Goal: Task Accomplishment & Management: Manage account settings

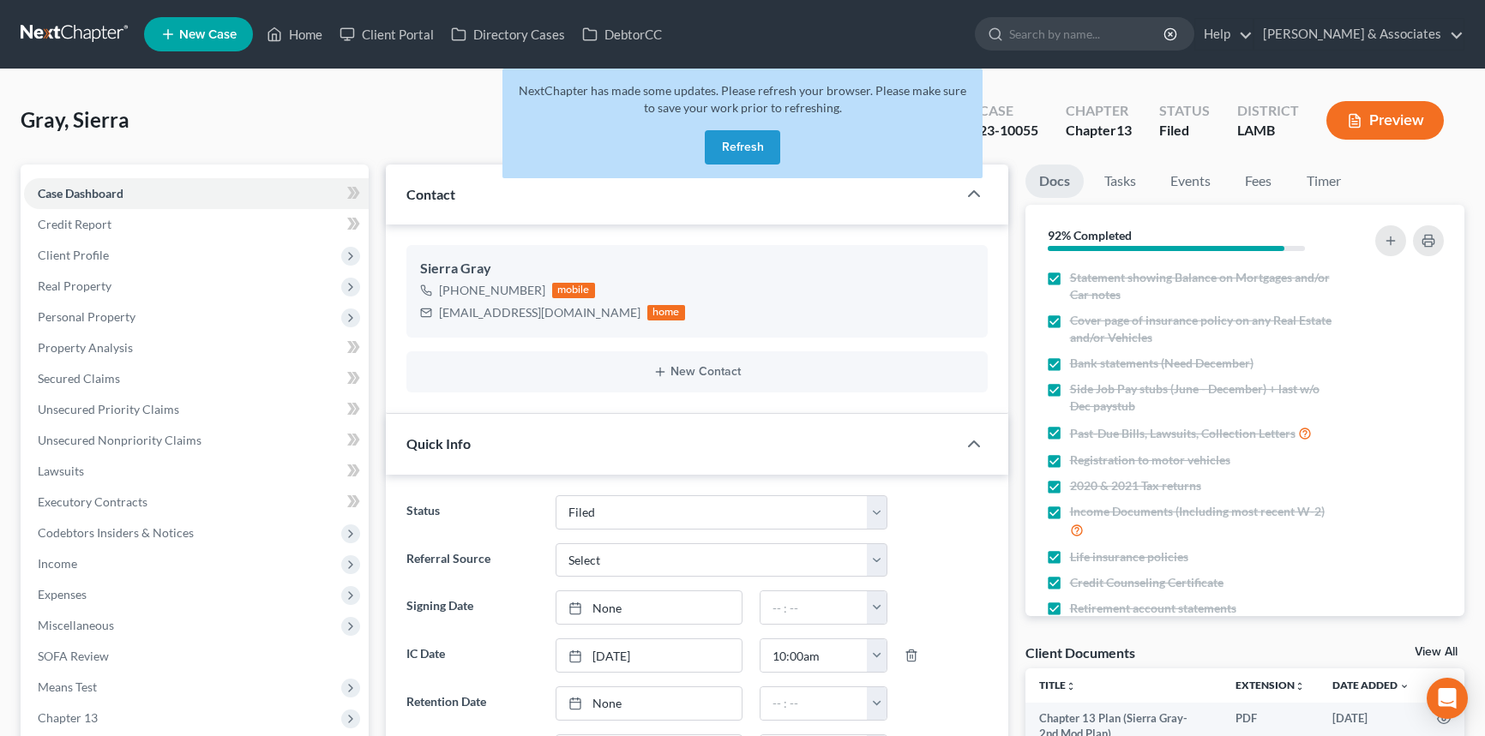
select select "8"
click at [736, 143] on button "Refresh" at bounding box center [742, 147] width 75 height 34
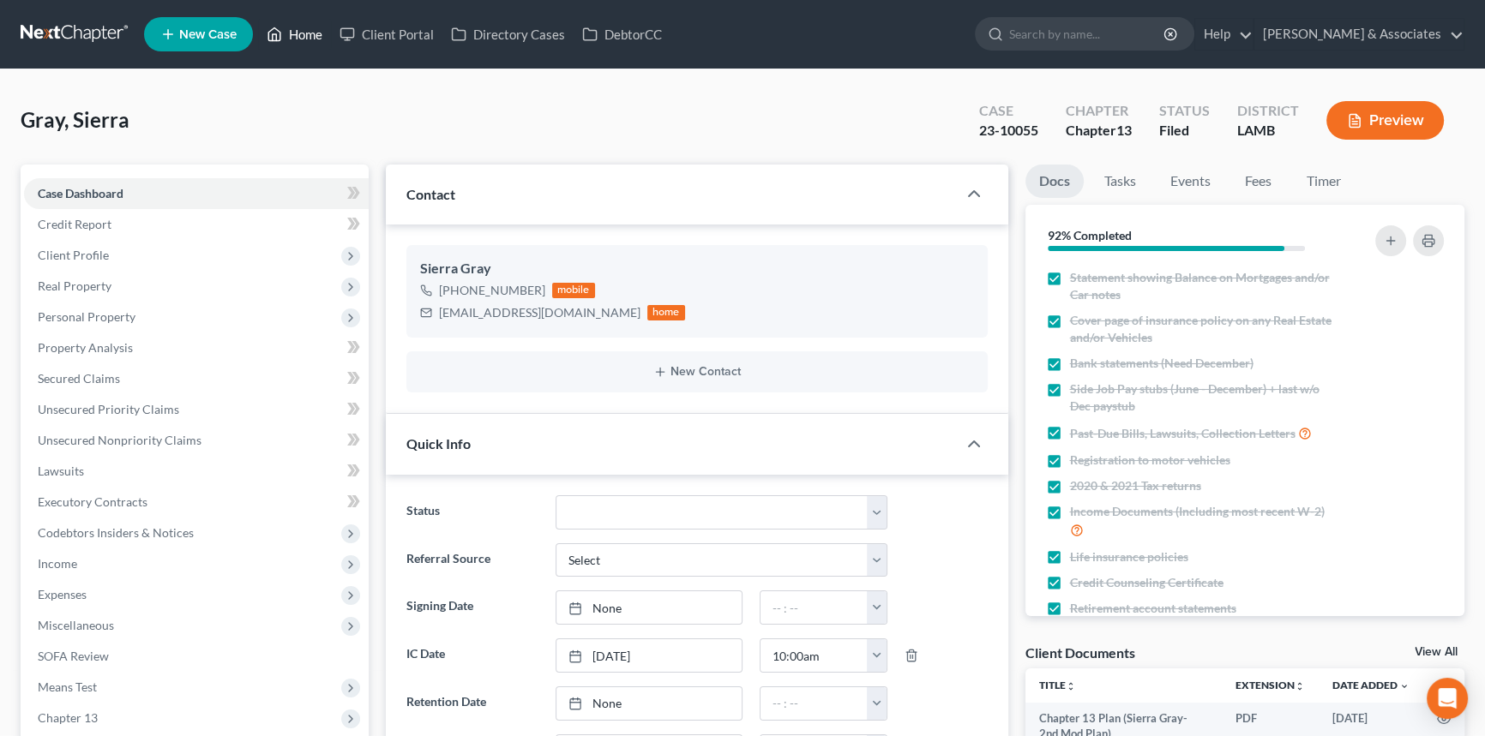
drag, startPoint x: 313, startPoint y: 37, endPoint x: 315, endPoint y: 115, distance: 78.0
click at [313, 37] on link "Home" at bounding box center [294, 34] width 73 height 31
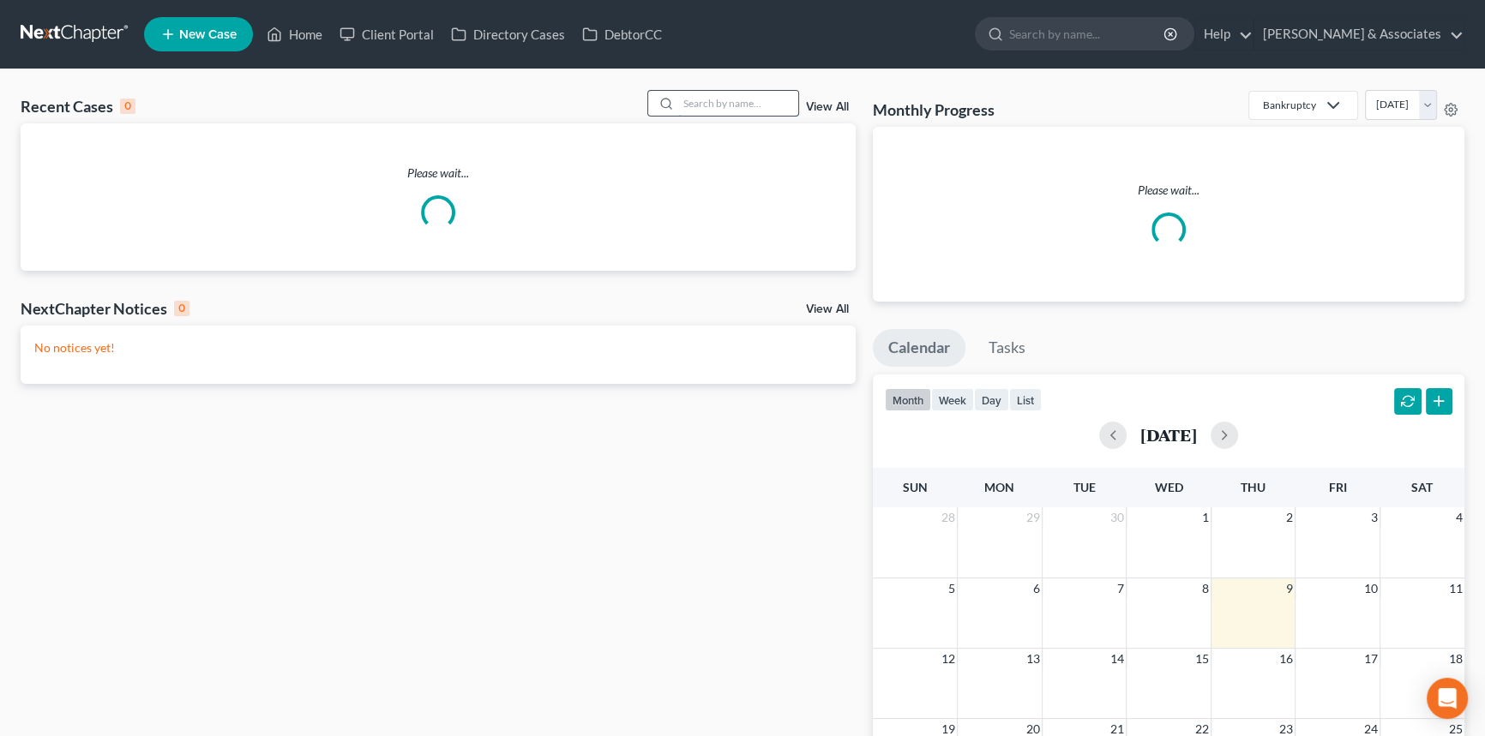
click at [734, 107] on input "search" at bounding box center [738, 103] width 120 height 25
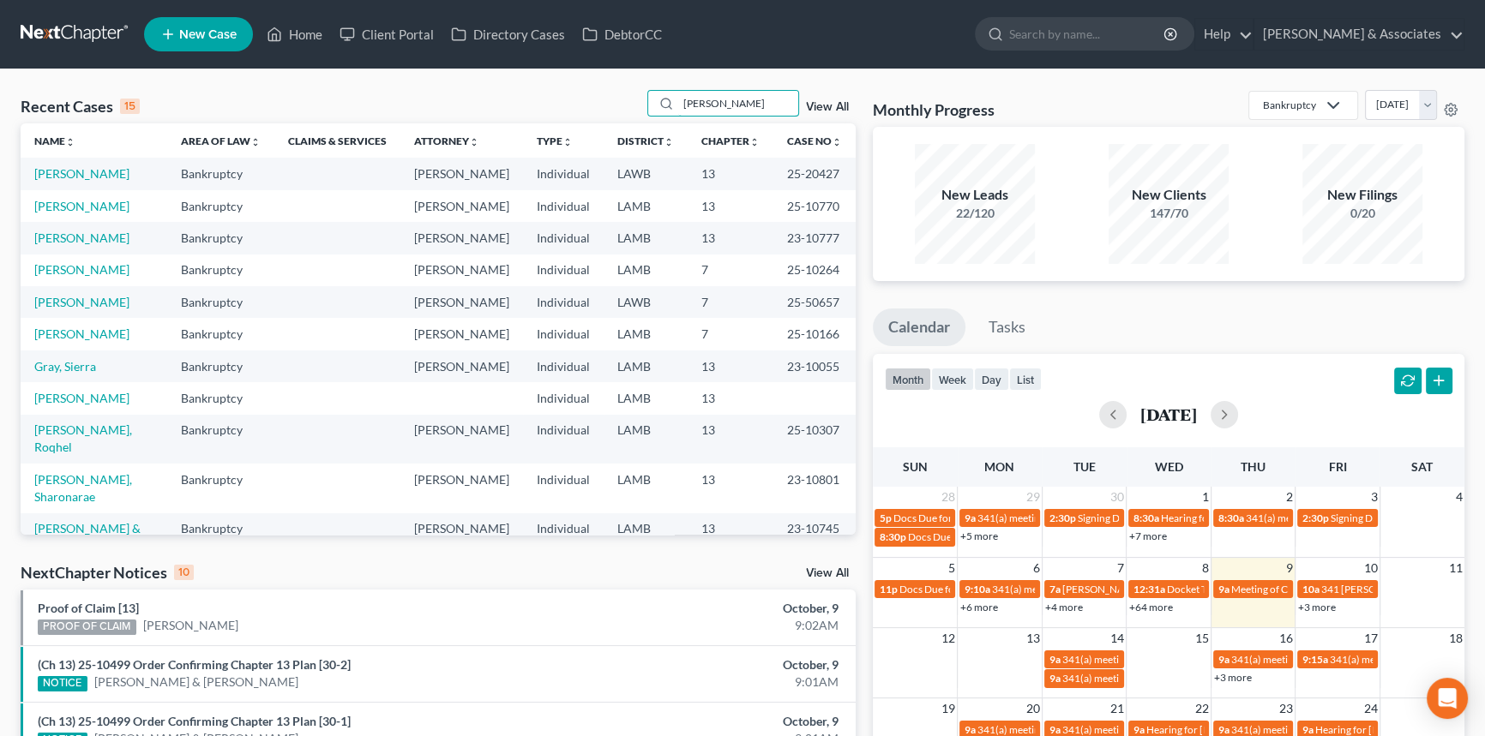
type input "[PERSON_NAME]"
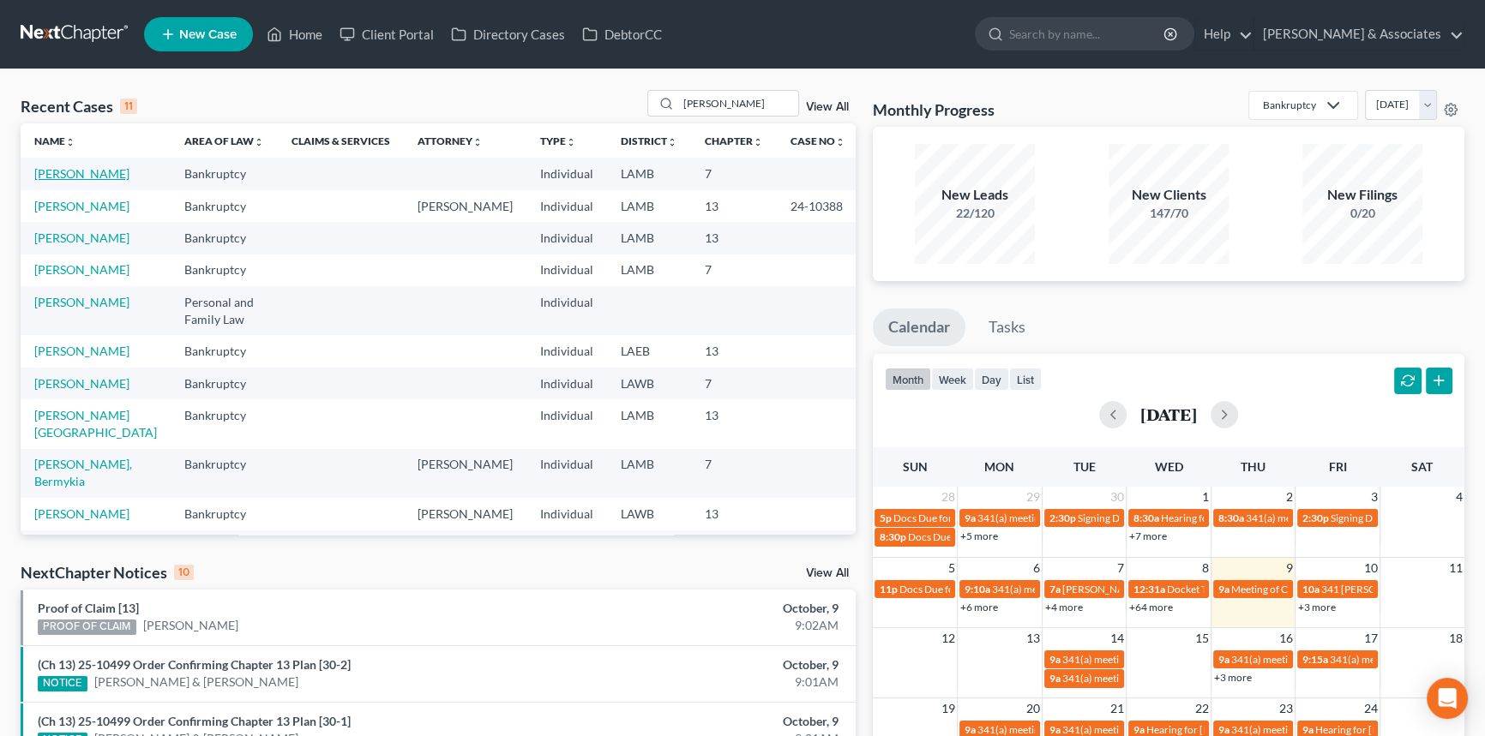
click at [53, 181] on link "[PERSON_NAME]" at bounding box center [81, 173] width 95 height 15
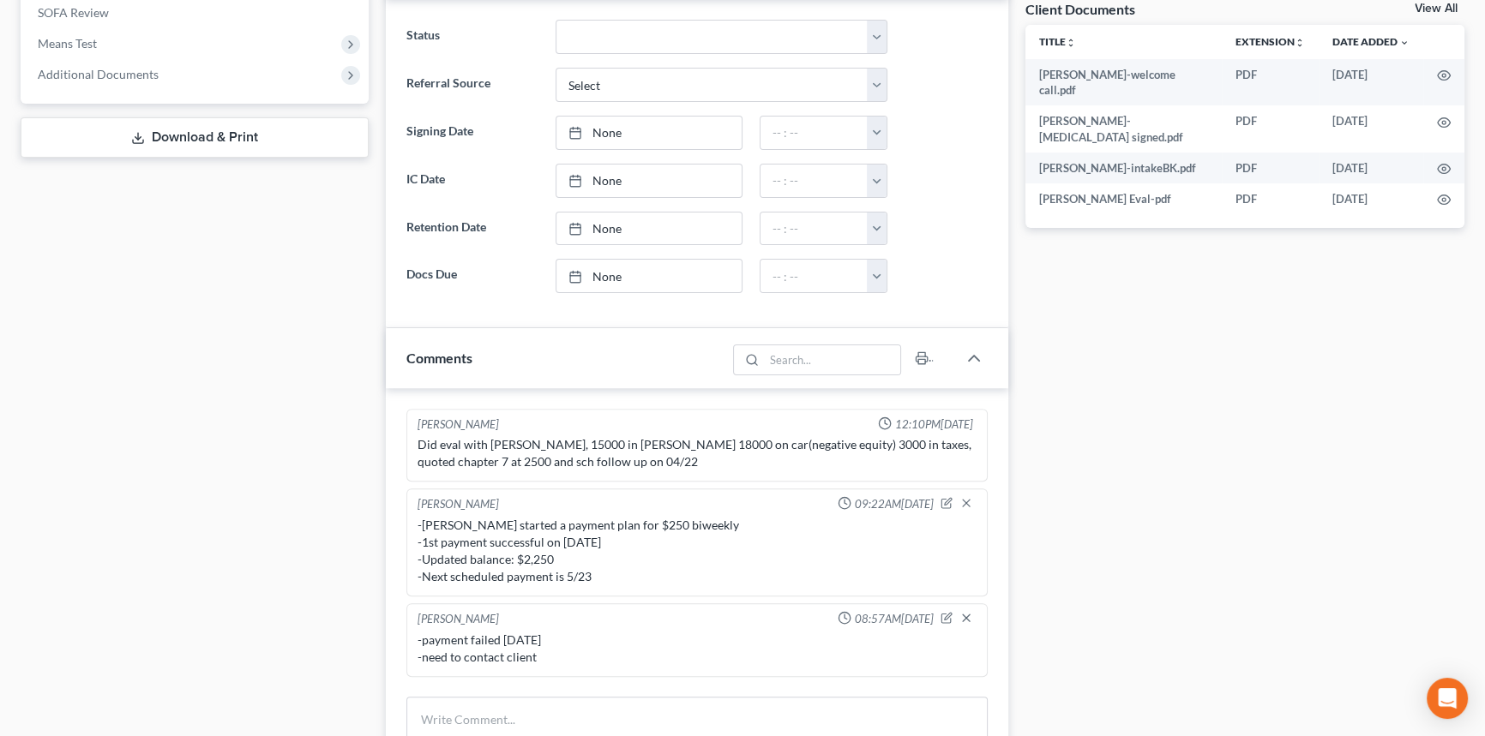
scroll to position [1257, 0]
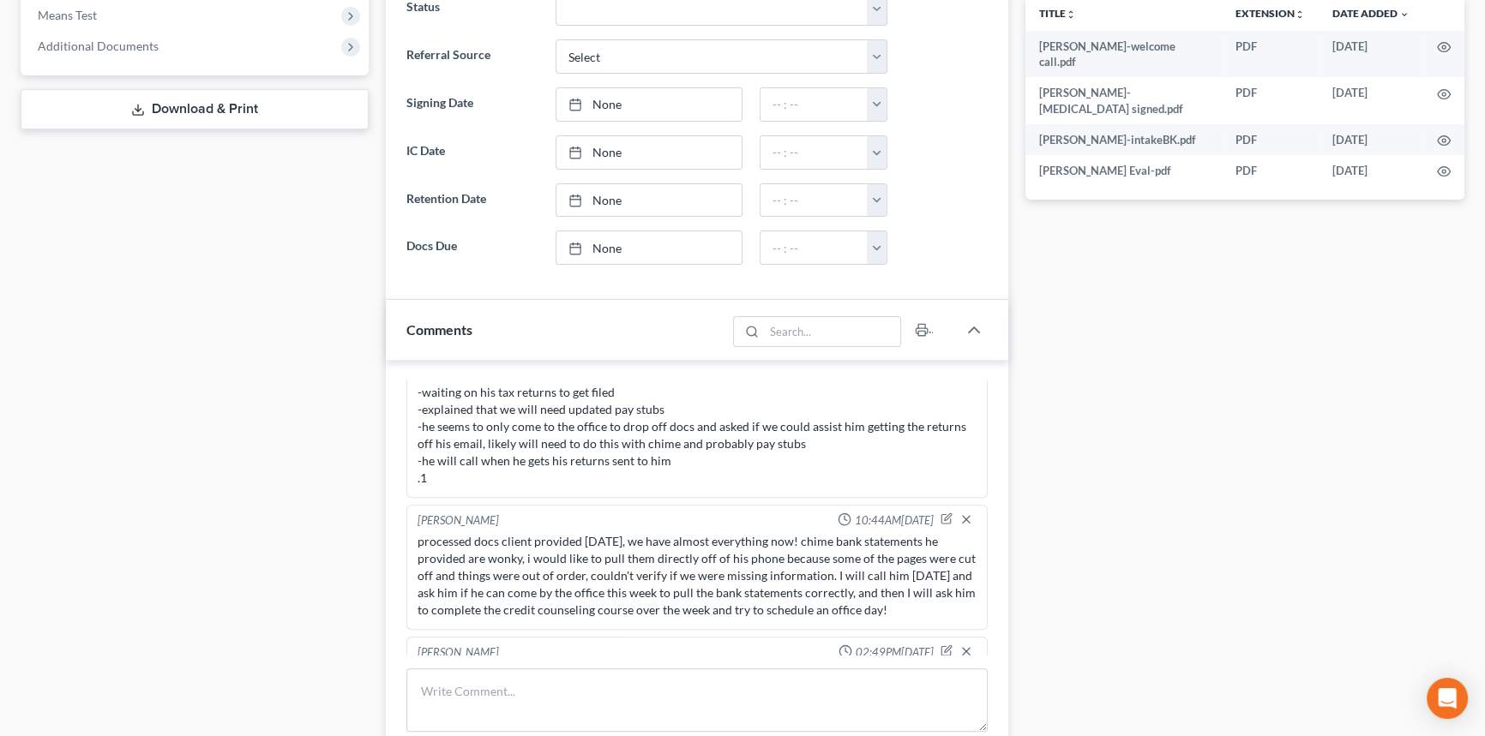
drag, startPoint x: 1223, startPoint y: 360, endPoint x: 1048, endPoint y: 563, distance: 268.1
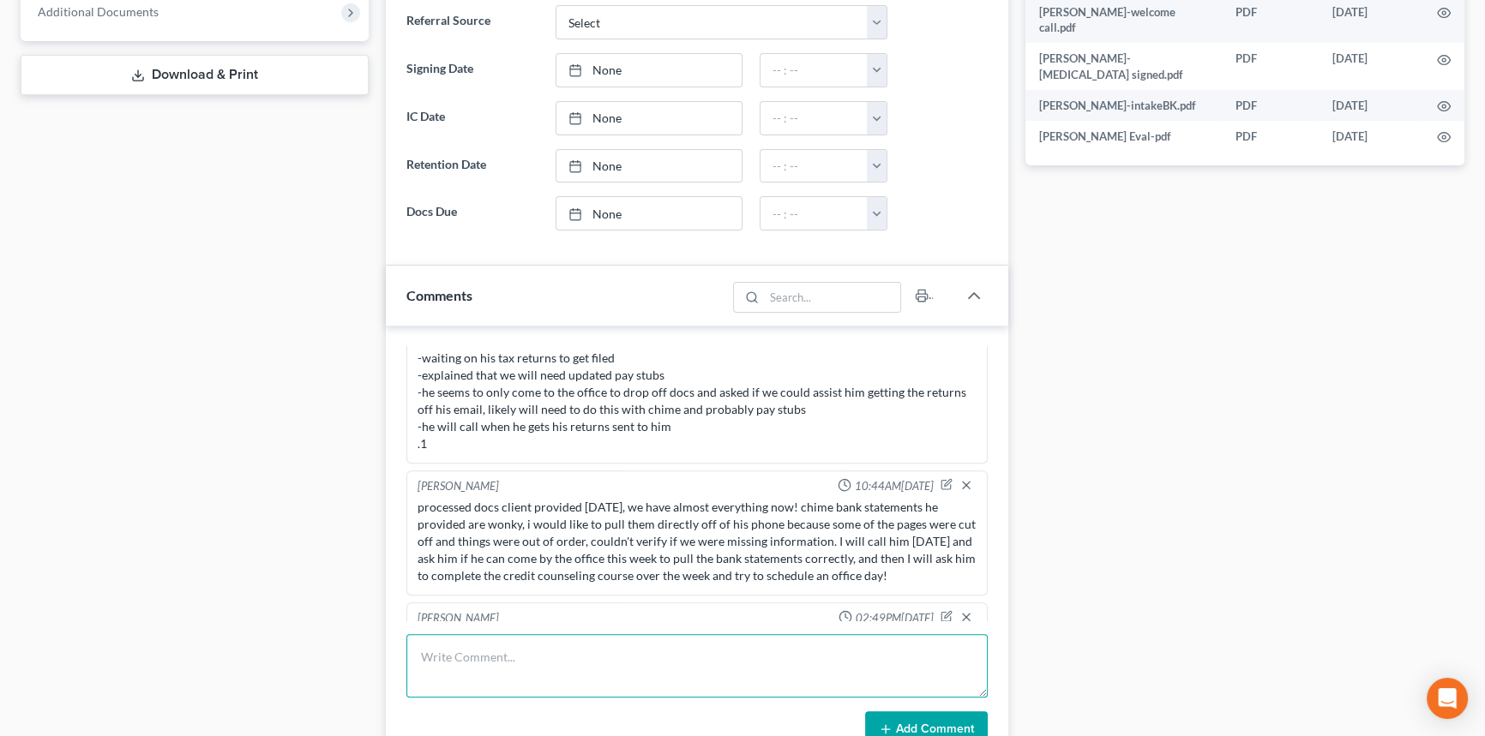
click at [676, 652] on textarea at bounding box center [696, 665] width 581 height 63
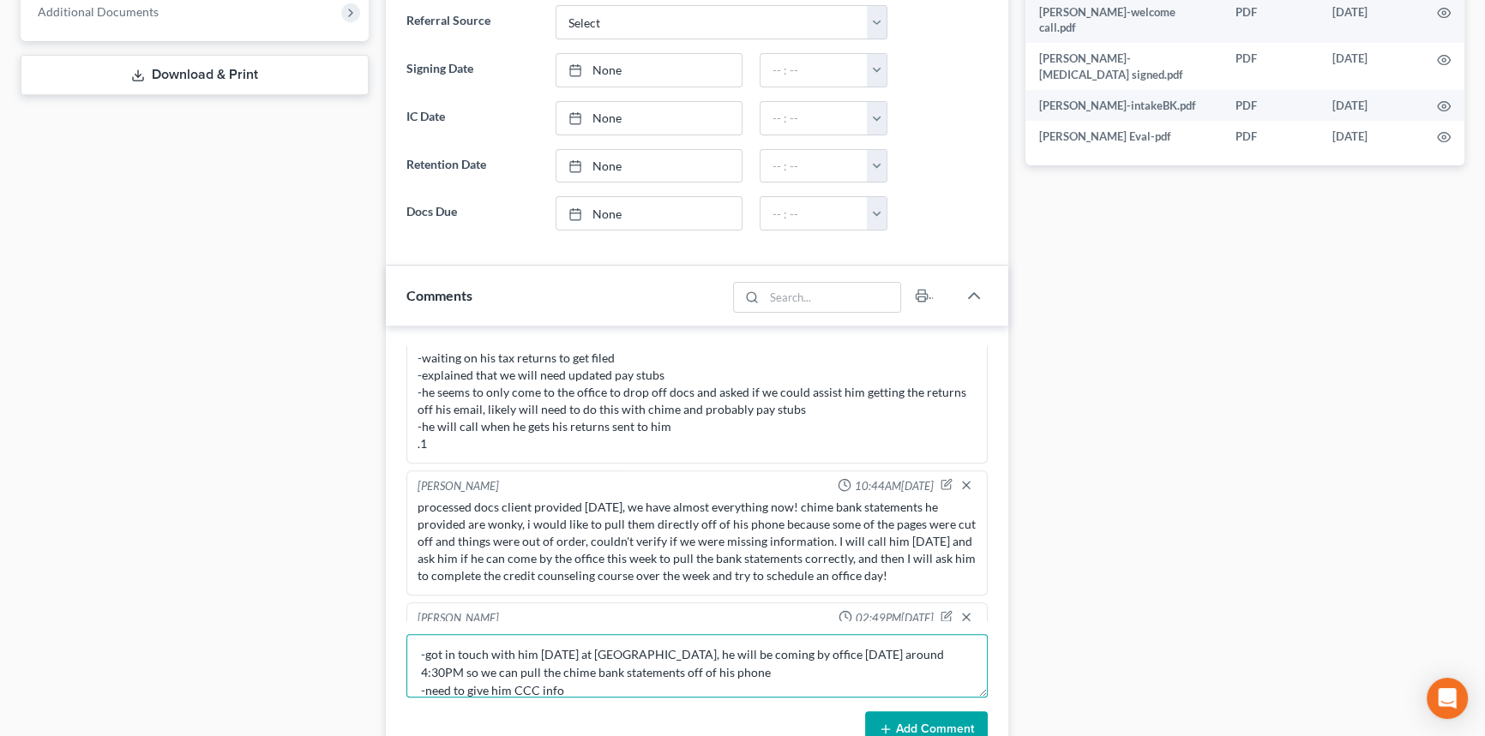
scroll to position [62, 0]
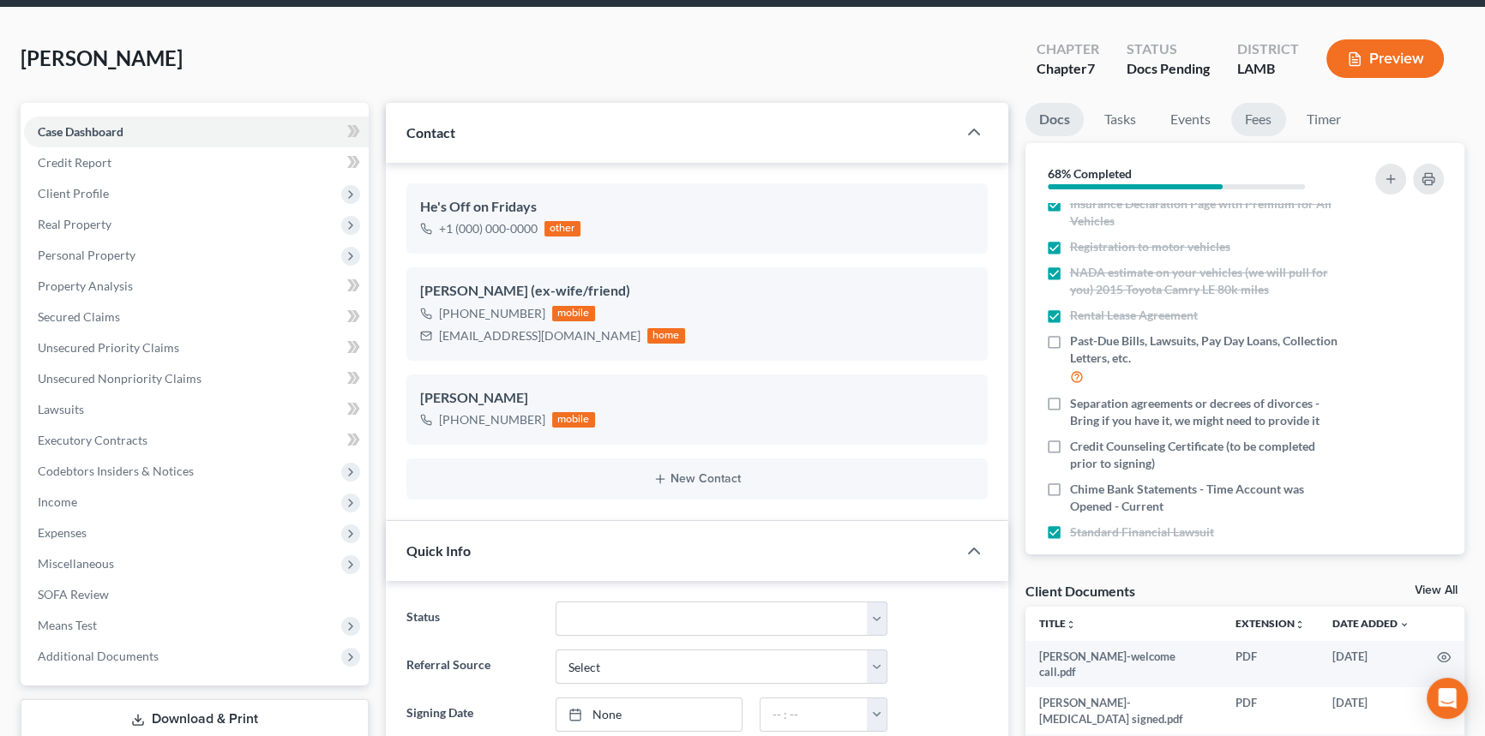
click at [1248, 119] on link "Fees" at bounding box center [1258, 119] width 55 height 33
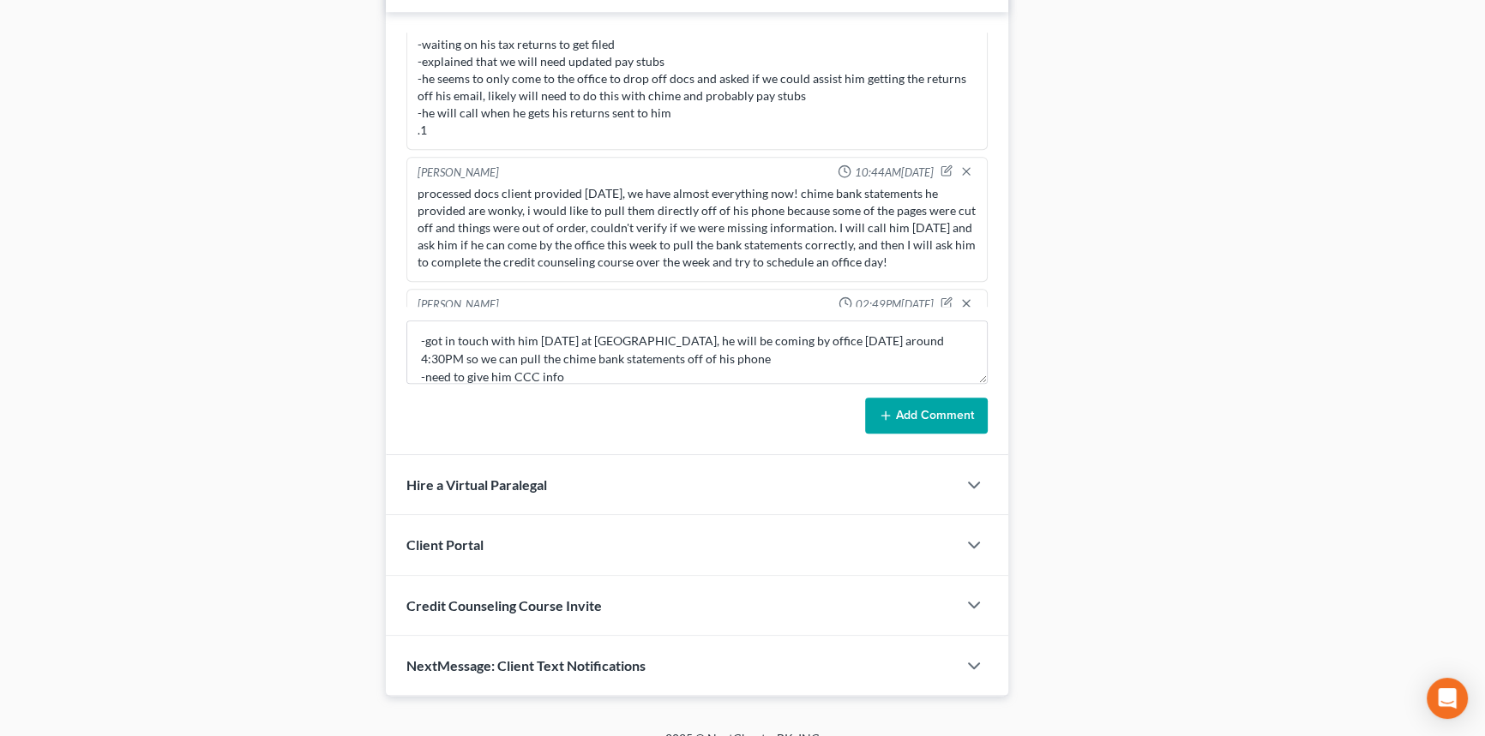
scroll to position [1042, 0]
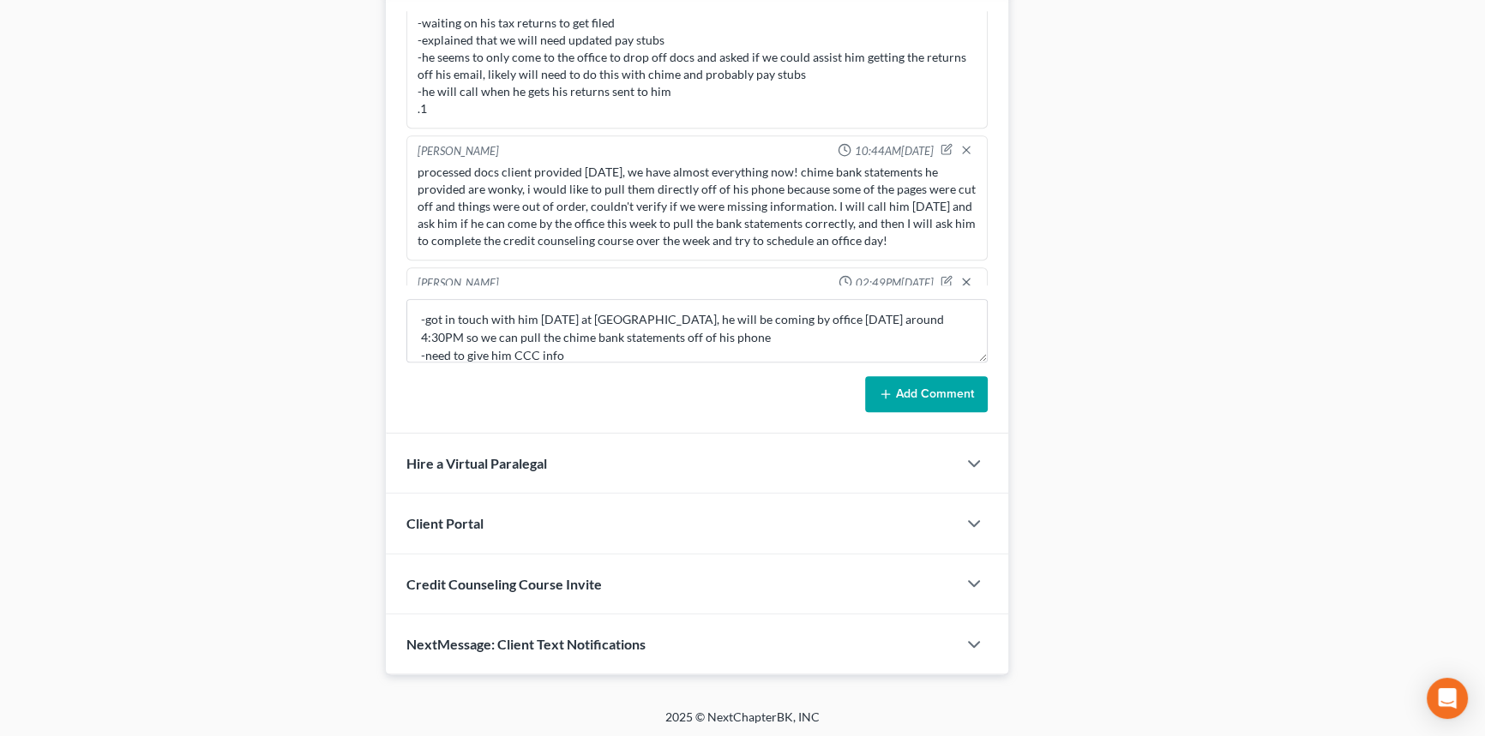
click at [627, 360] on form "-got in touch with him [DATE] at [GEOGRAPHIC_DATA], he will be coming by office…" at bounding box center [696, 355] width 581 height 113
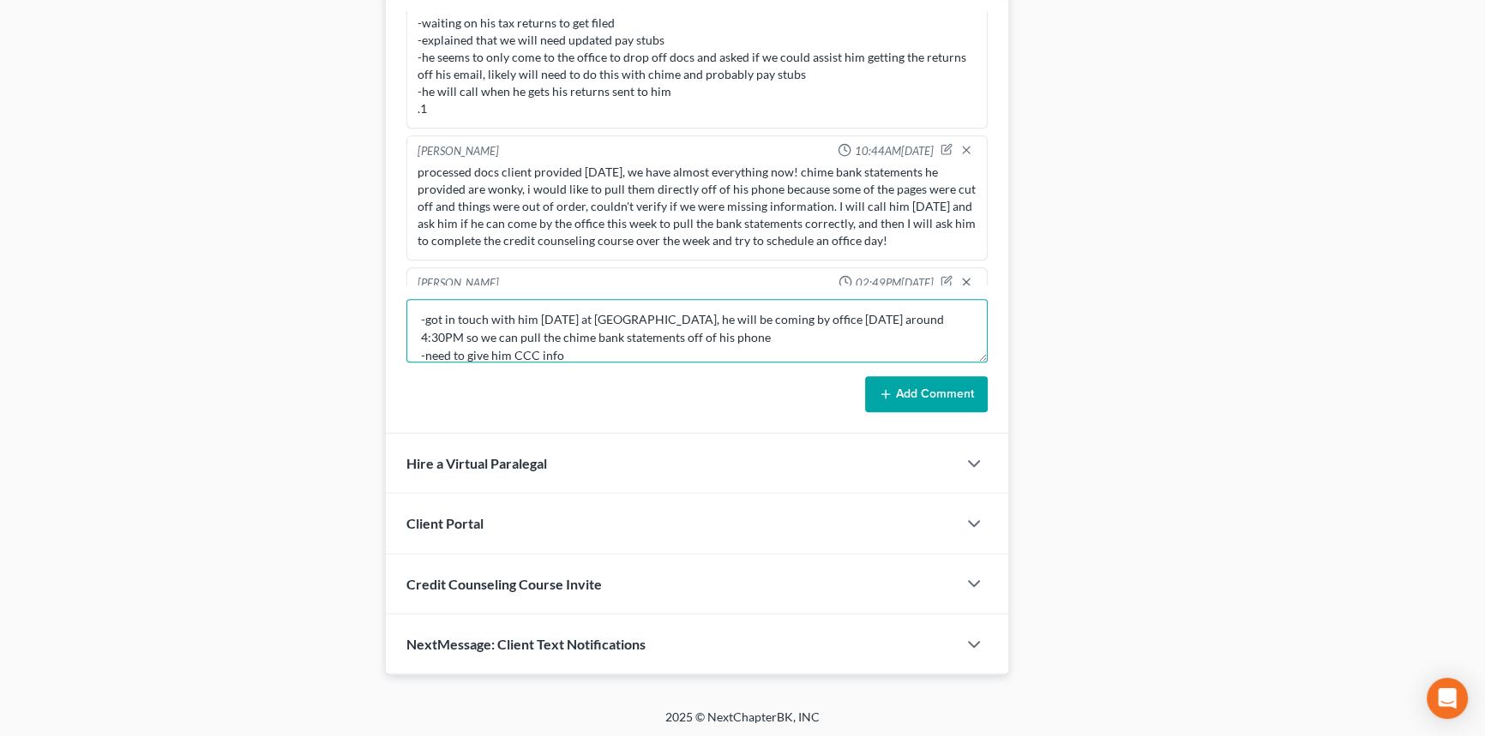
click at [634, 348] on textarea "-got in touch with him [DATE] at [GEOGRAPHIC_DATA], he will be coming by office…" at bounding box center [696, 330] width 581 height 63
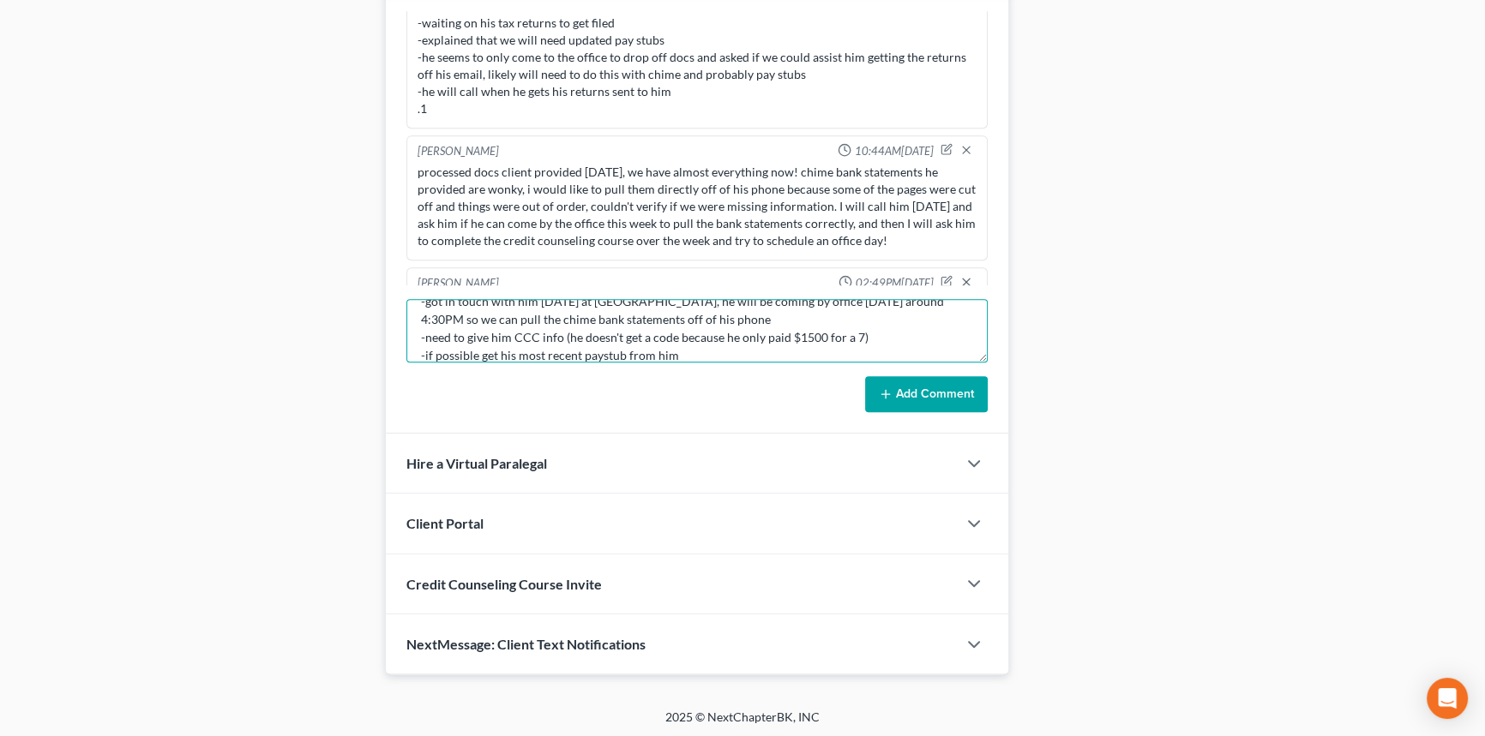
scroll to position [39, 0]
type textarea "-got in touch with him [DATE] at [GEOGRAPHIC_DATA], he will be coming by office…"
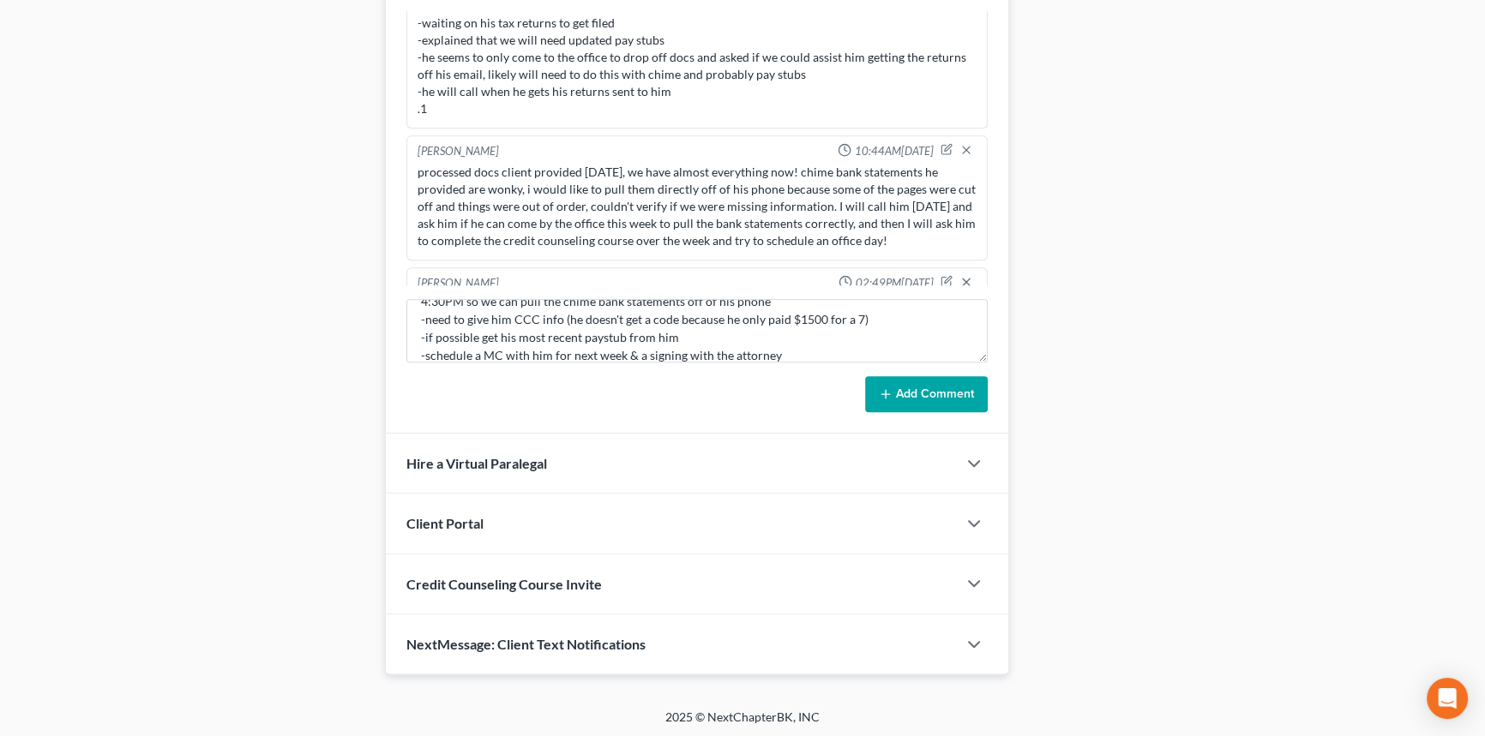
click at [875, 394] on button "Add Comment" at bounding box center [926, 394] width 123 height 36
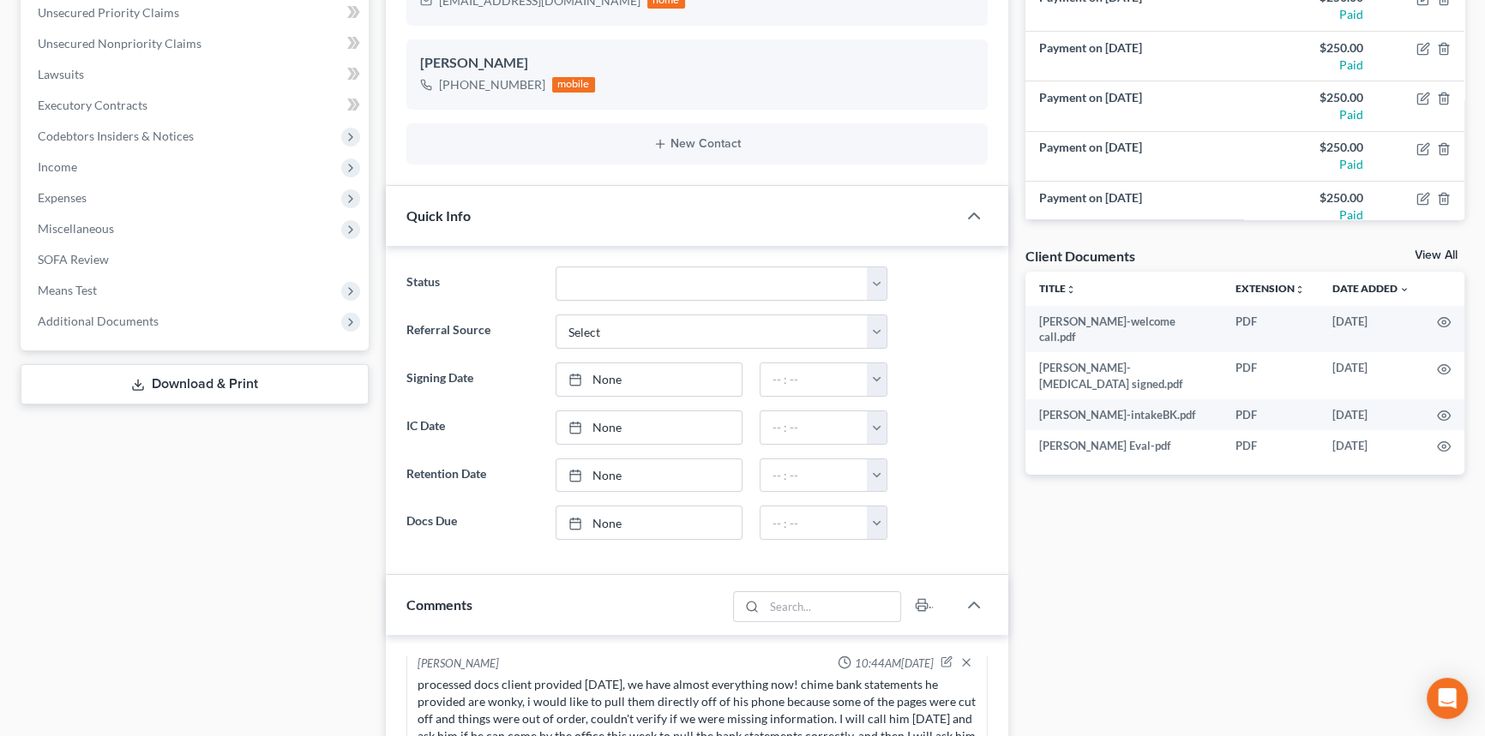
scroll to position [0, 0]
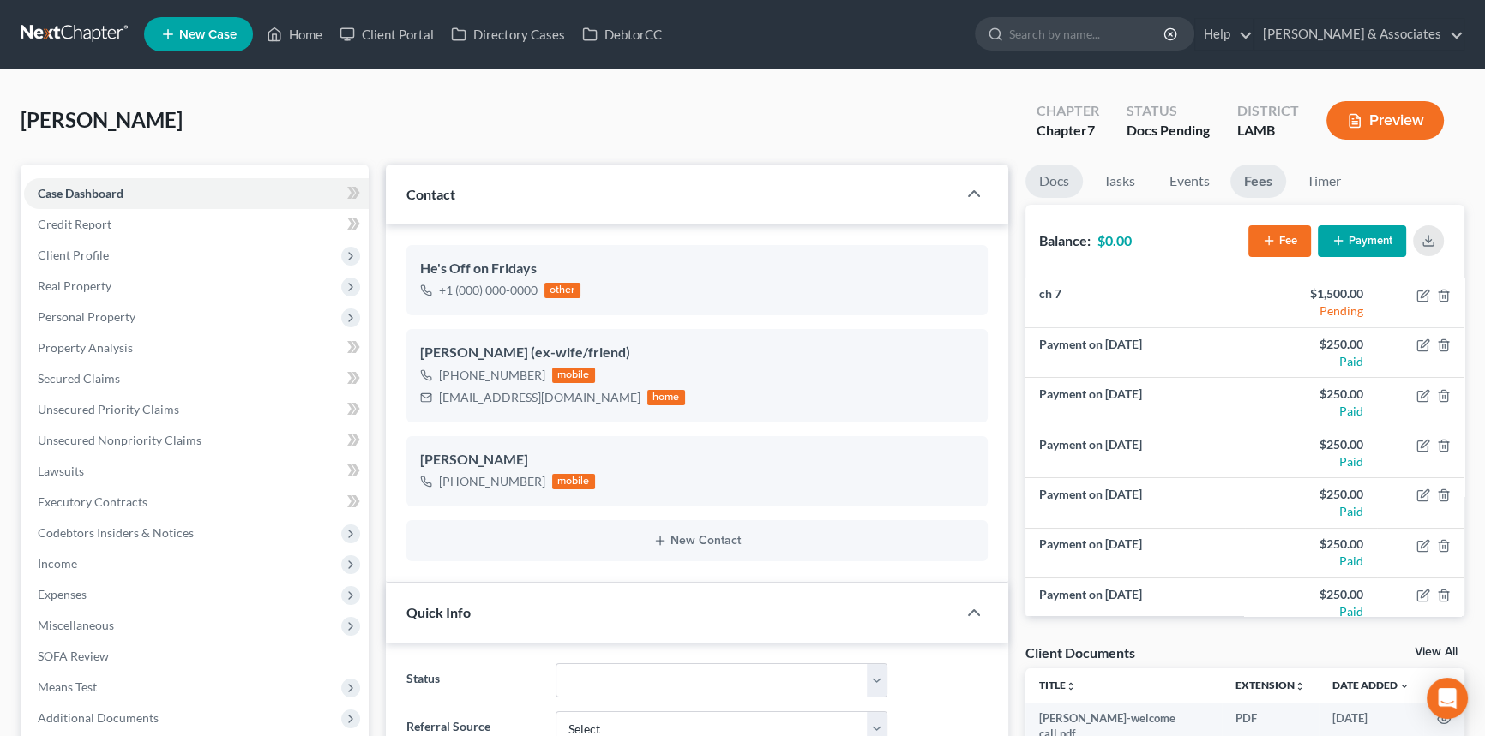
click at [1071, 193] on link "Docs" at bounding box center [1053, 181] width 57 height 33
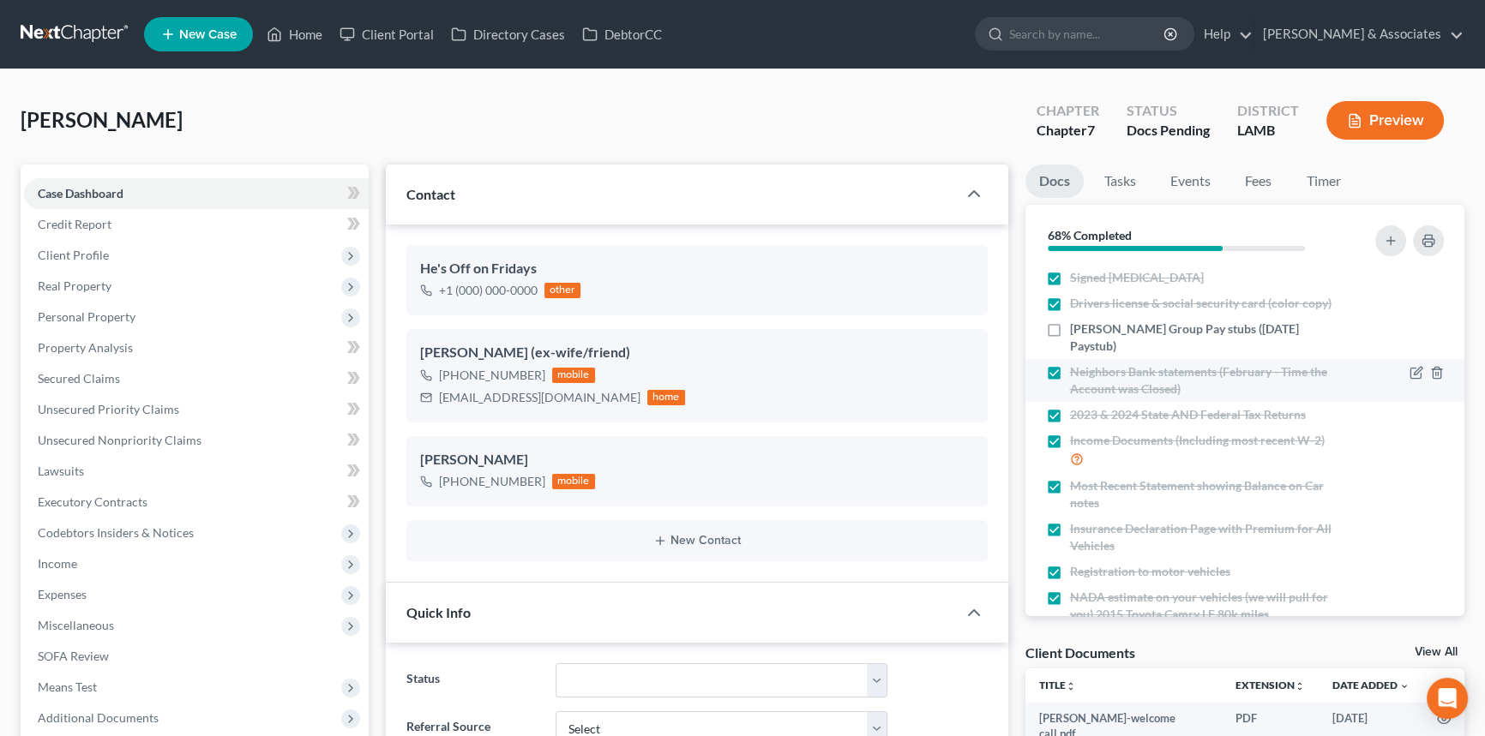
scroll to position [263, 0]
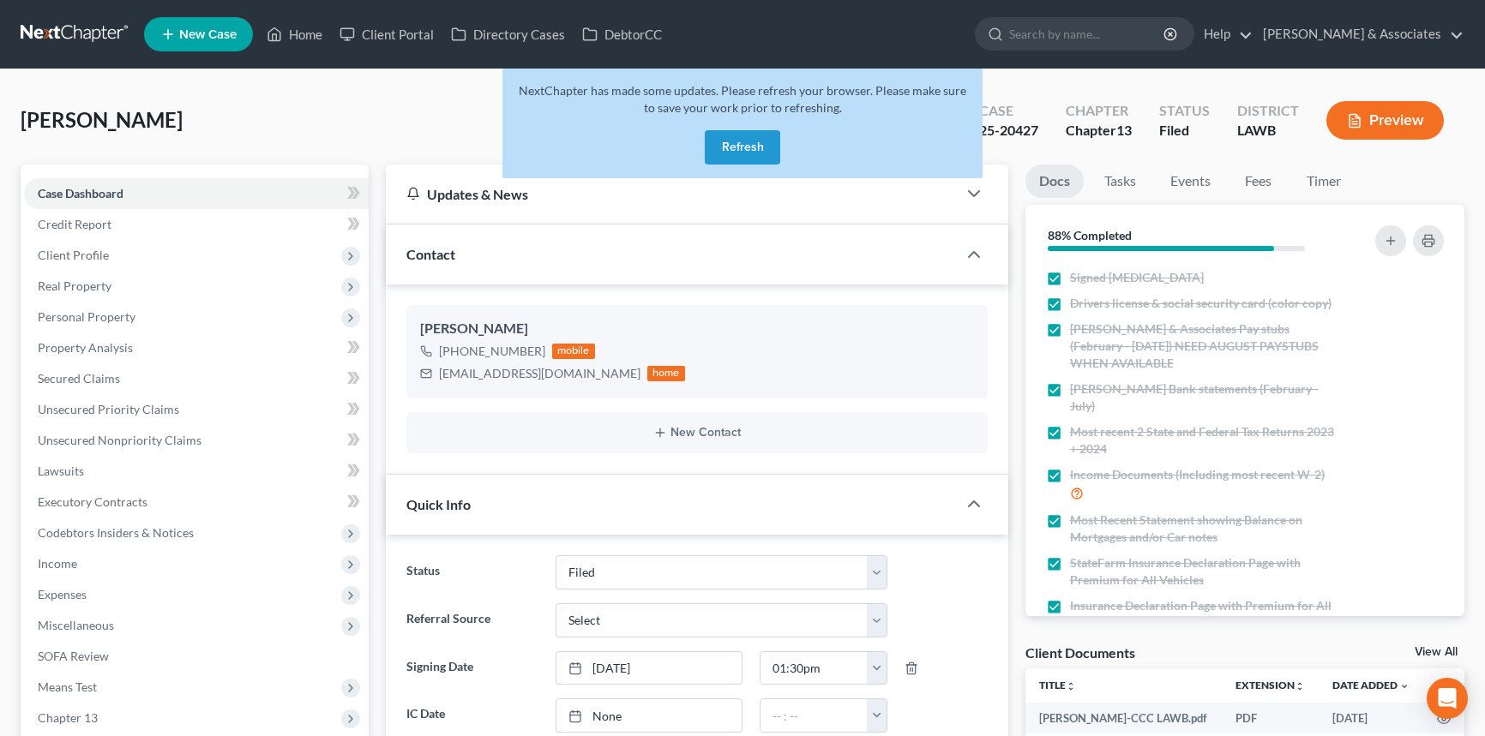
select select "8"
click at [764, 159] on button "Refresh" at bounding box center [742, 147] width 75 height 34
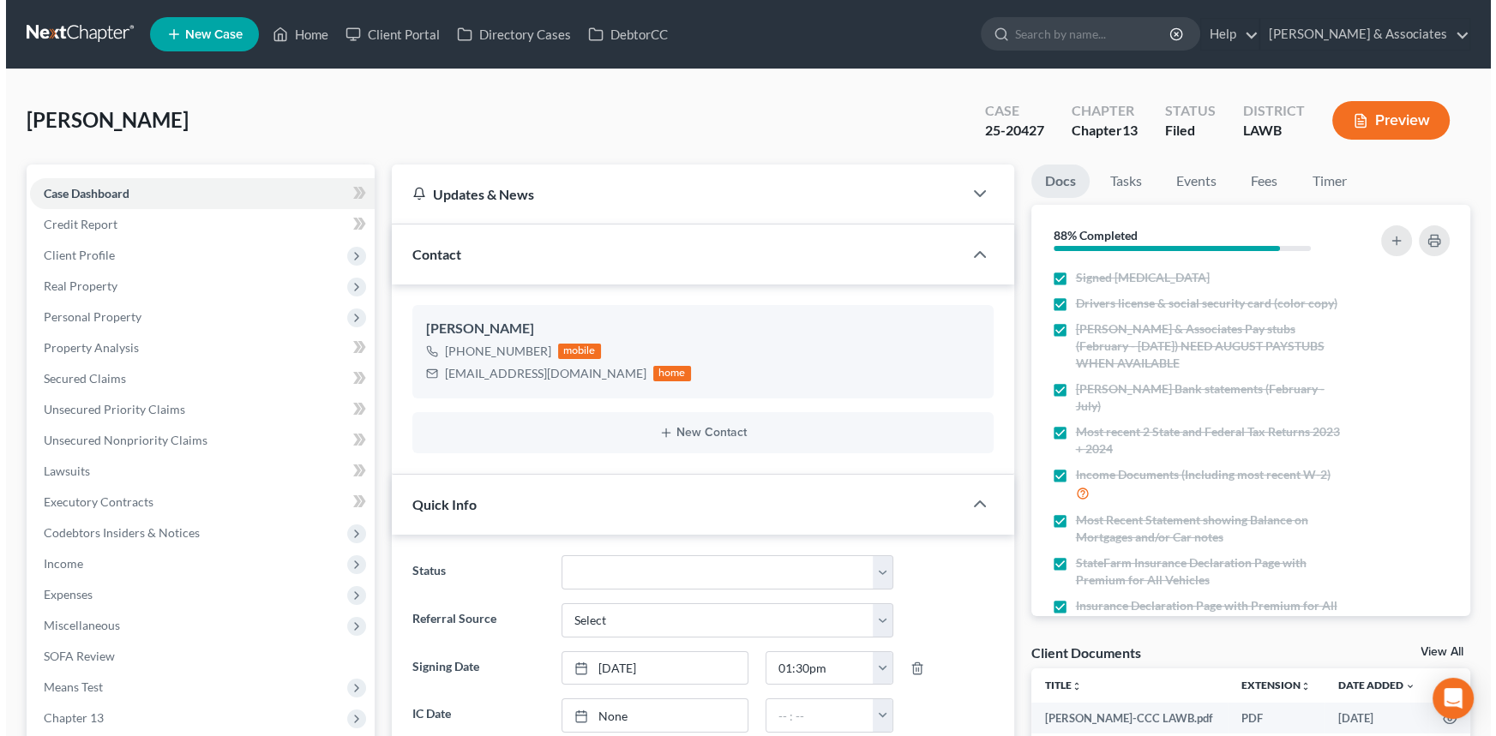
scroll to position [2050, 0]
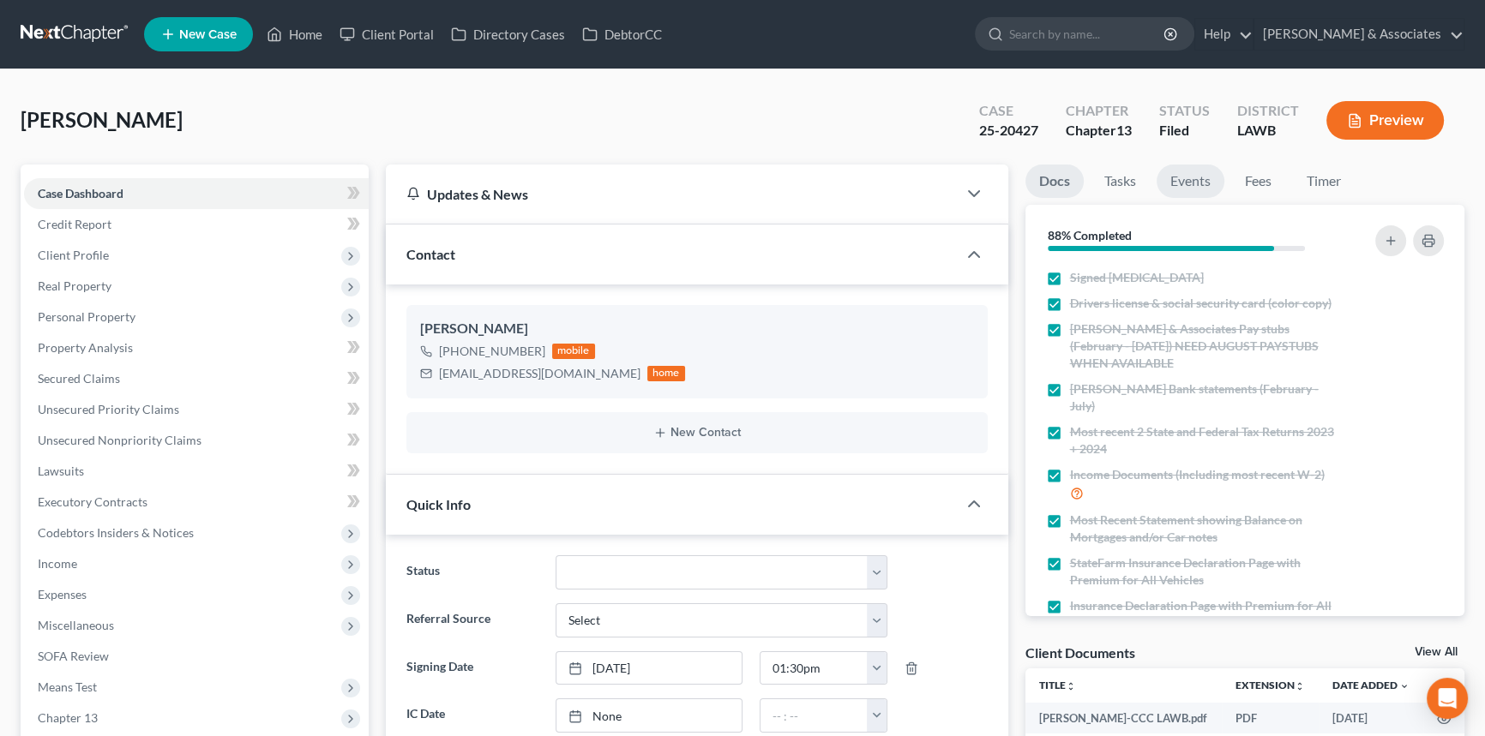
click at [1212, 189] on link "Events" at bounding box center [1191, 181] width 68 height 33
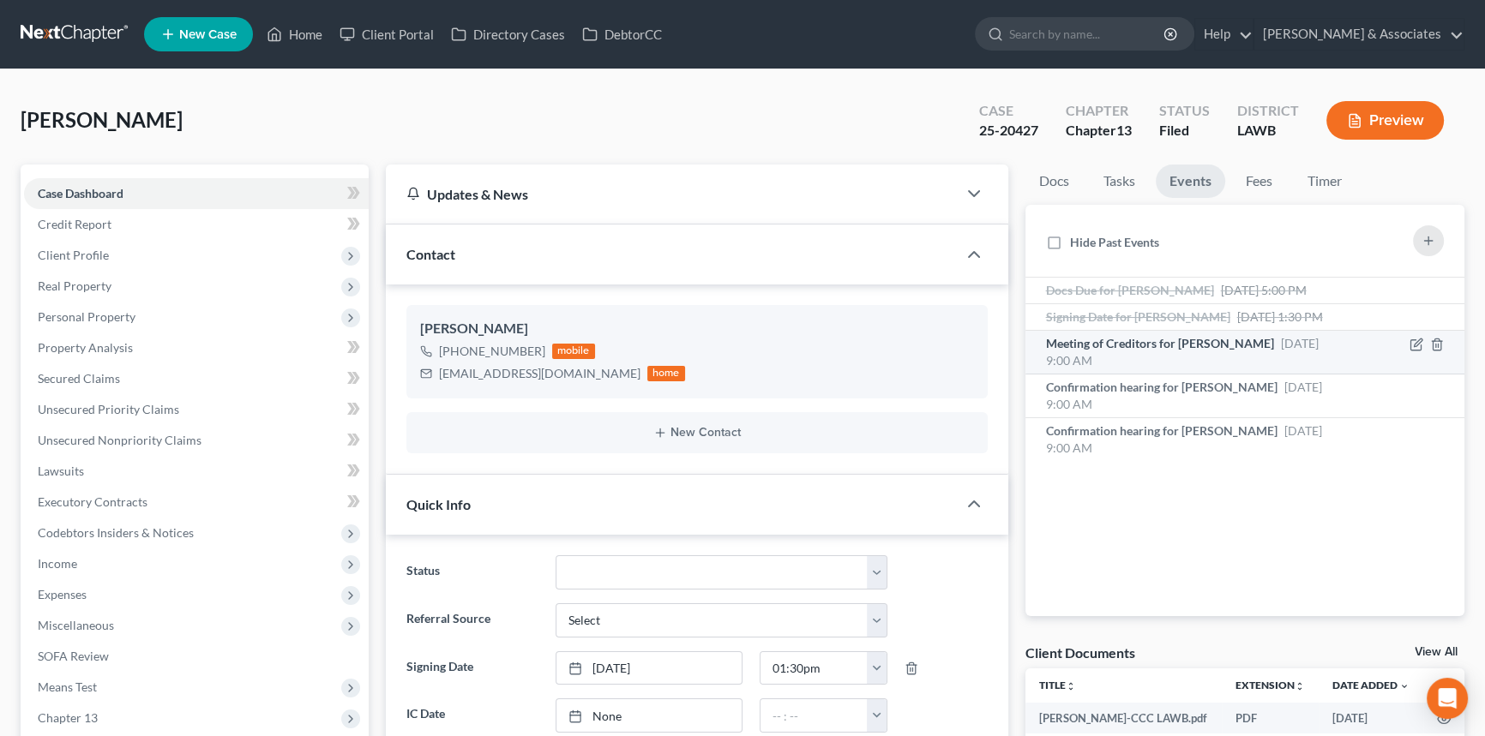
click at [1193, 366] on div "Meeting of Creditors for Joann Lavergne Oct 9, 2025 9:00 AM" at bounding box center [1193, 352] width 294 height 34
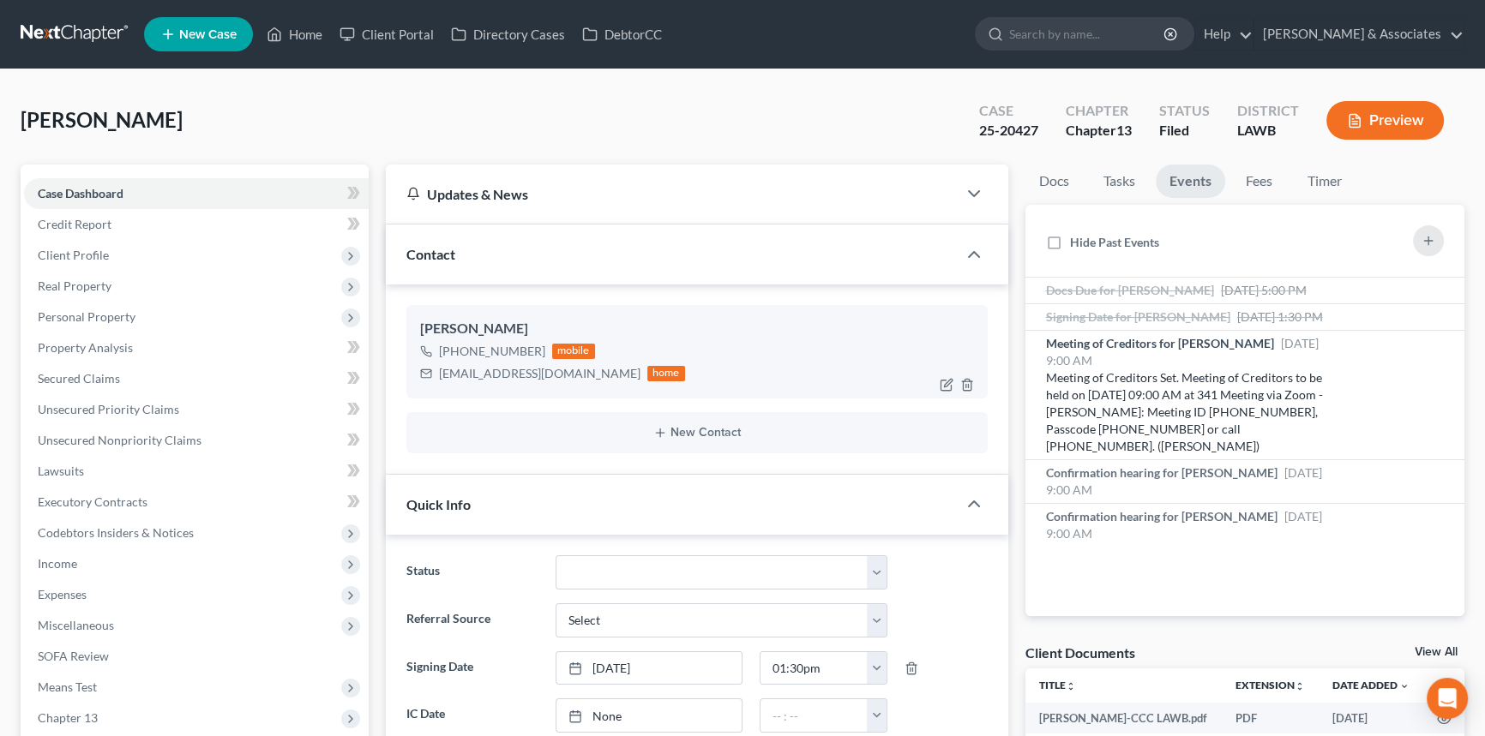
click at [495, 374] on div "rojohc@bellsouth.net" at bounding box center [539, 373] width 201 height 17
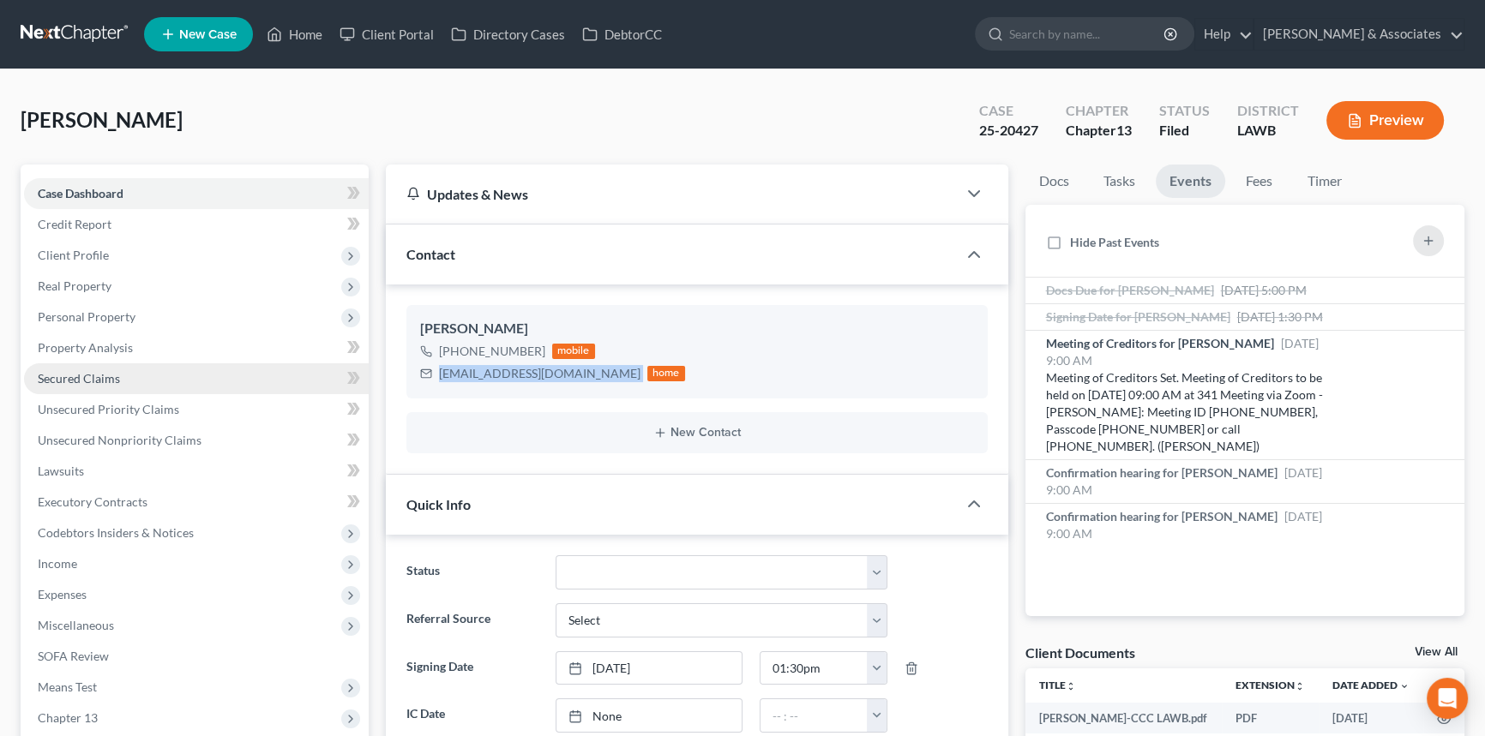
copy div "rojohc@bellsouth.net"
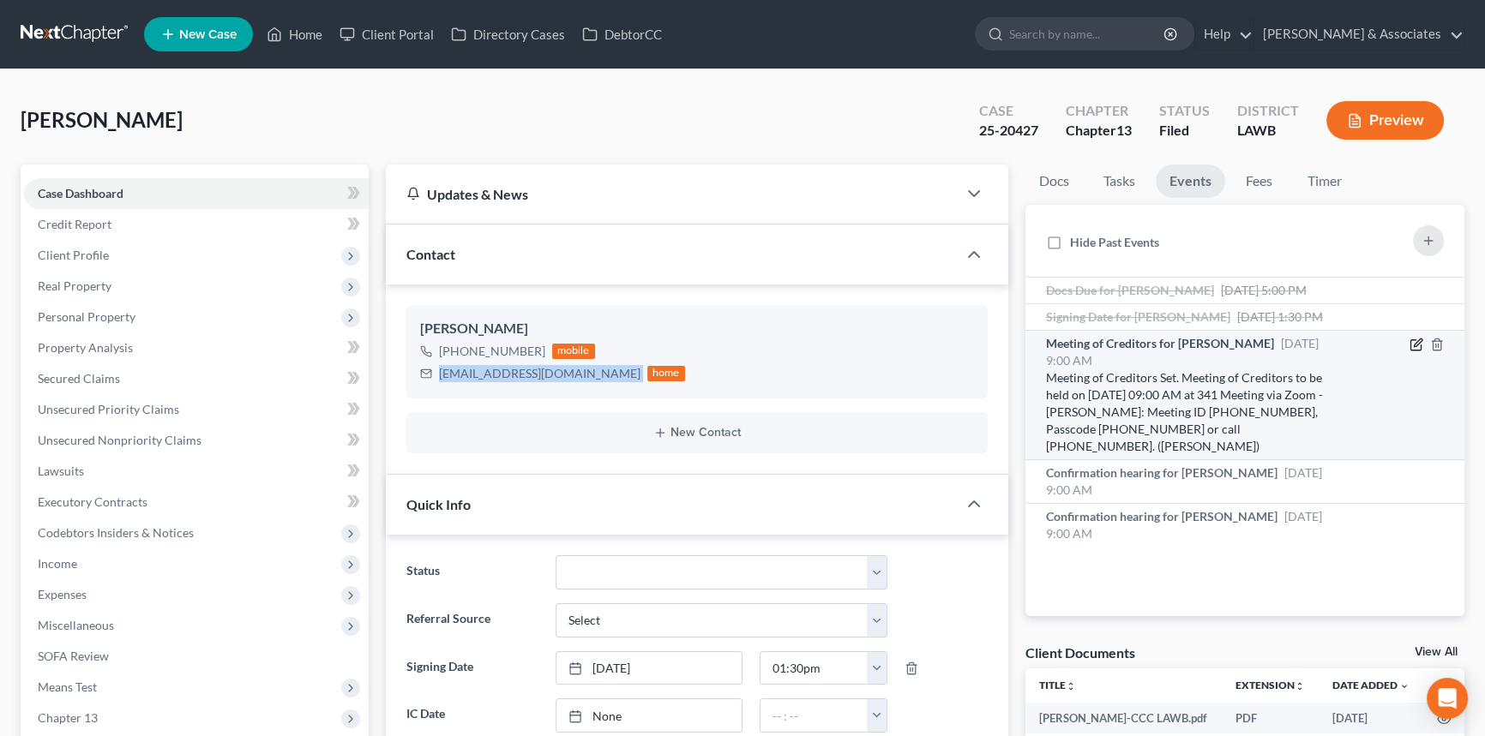
click at [1416, 346] on icon "button" at bounding box center [1418, 343] width 8 height 8
select select "Days"
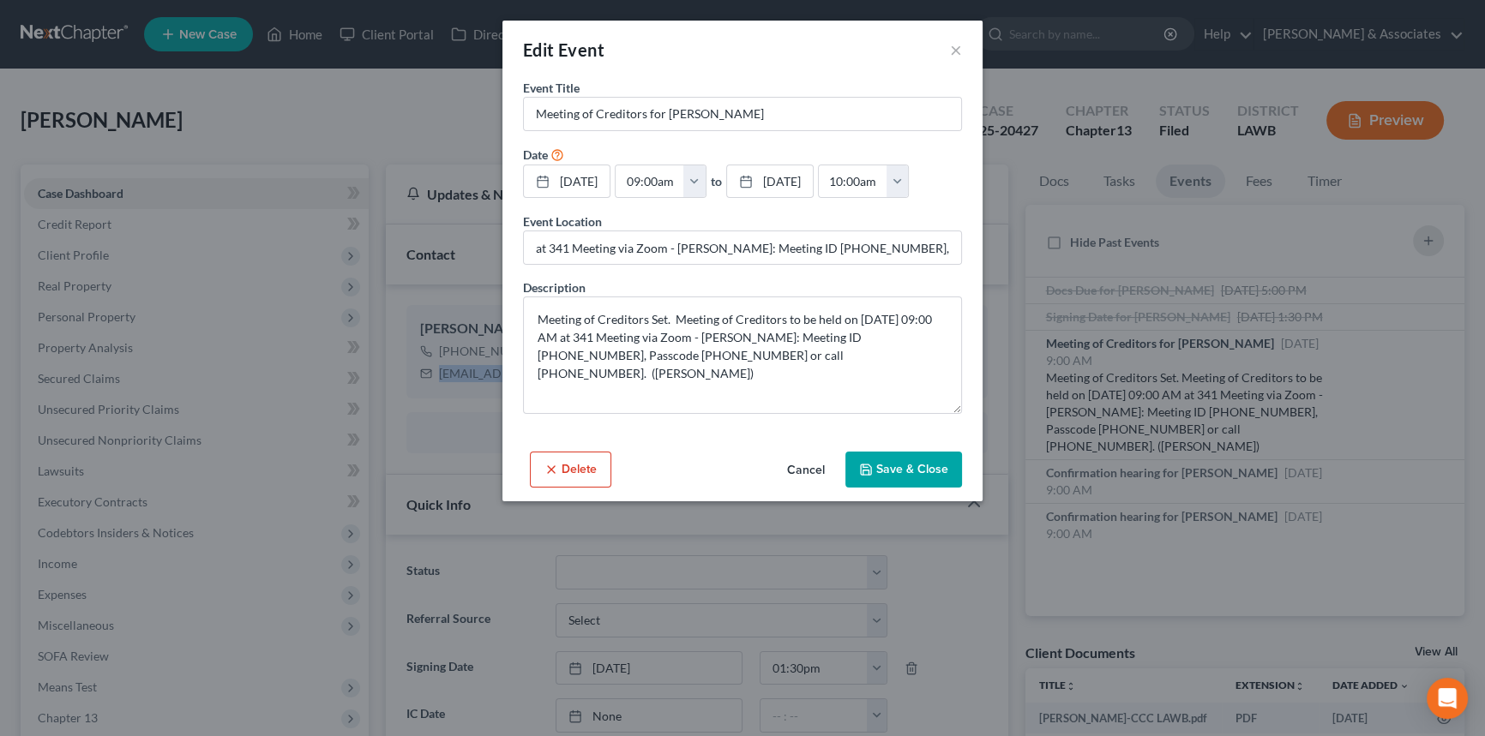
scroll to position [2033, 0]
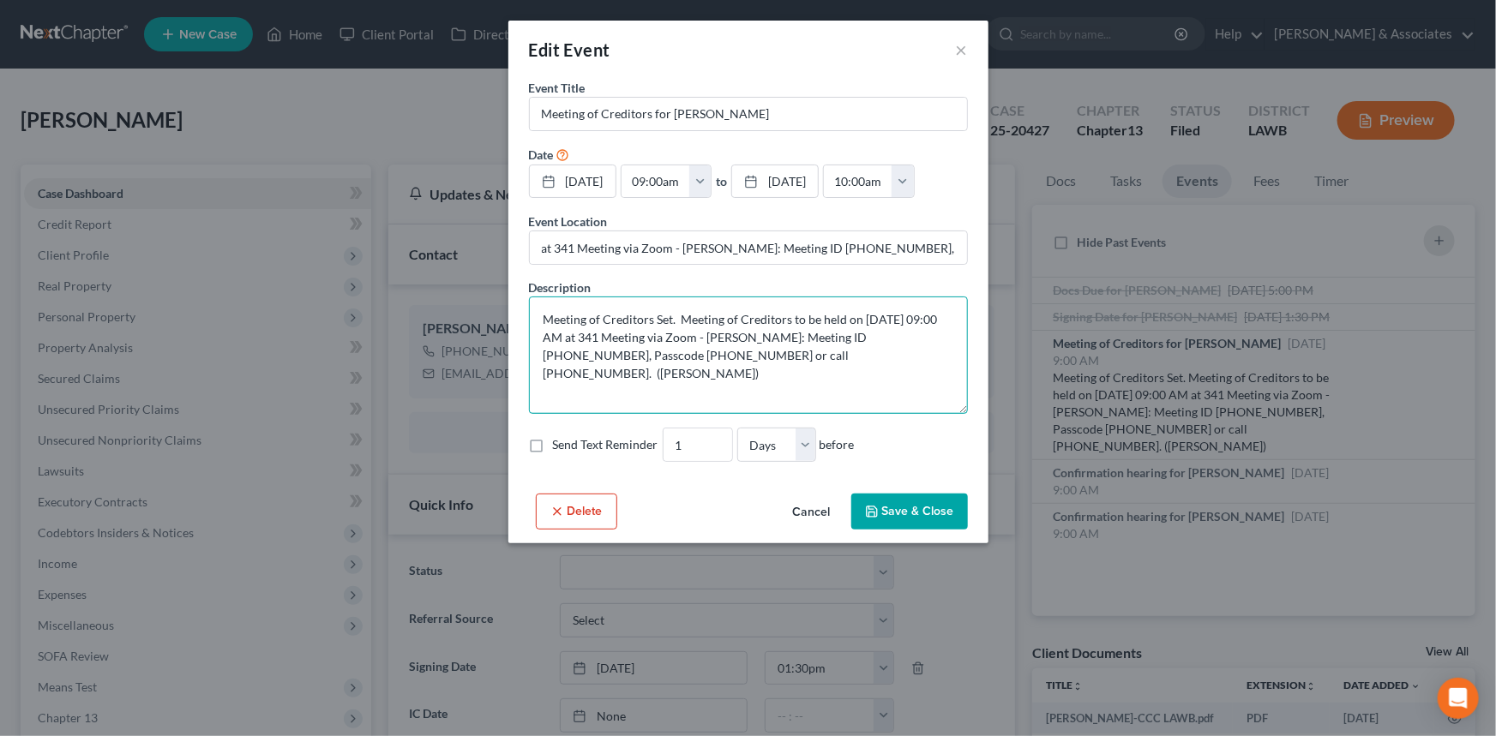
drag, startPoint x: 685, startPoint y: 317, endPoint x: 699, endPoint y: 318, distance: 13.7
click at [699, 318] on textarea "Meeting of Creditors Set. Meeting of Creditors to be held on 10/9/2025 at 09:00…" at bounding box center [748, 355] width 439 height 117
click at [673, 323] on textarea "Meeting of Creditors Set. Meeting of Creditors to be held on 10/9/2025 at 09:00…" at bounding box center [748, 355] width 439 height 117
drag, startPoint x: 546, startPoint y: 314, endPoint x: 876, endPoint y: 328, distance: 330.4
click at [876, 328] on textarea "Meeting of Creditors Set. Meeting of Creditors to be held on 10/9/2025 at 09:00…" at bounding box center [748, 355] width 439 height 117
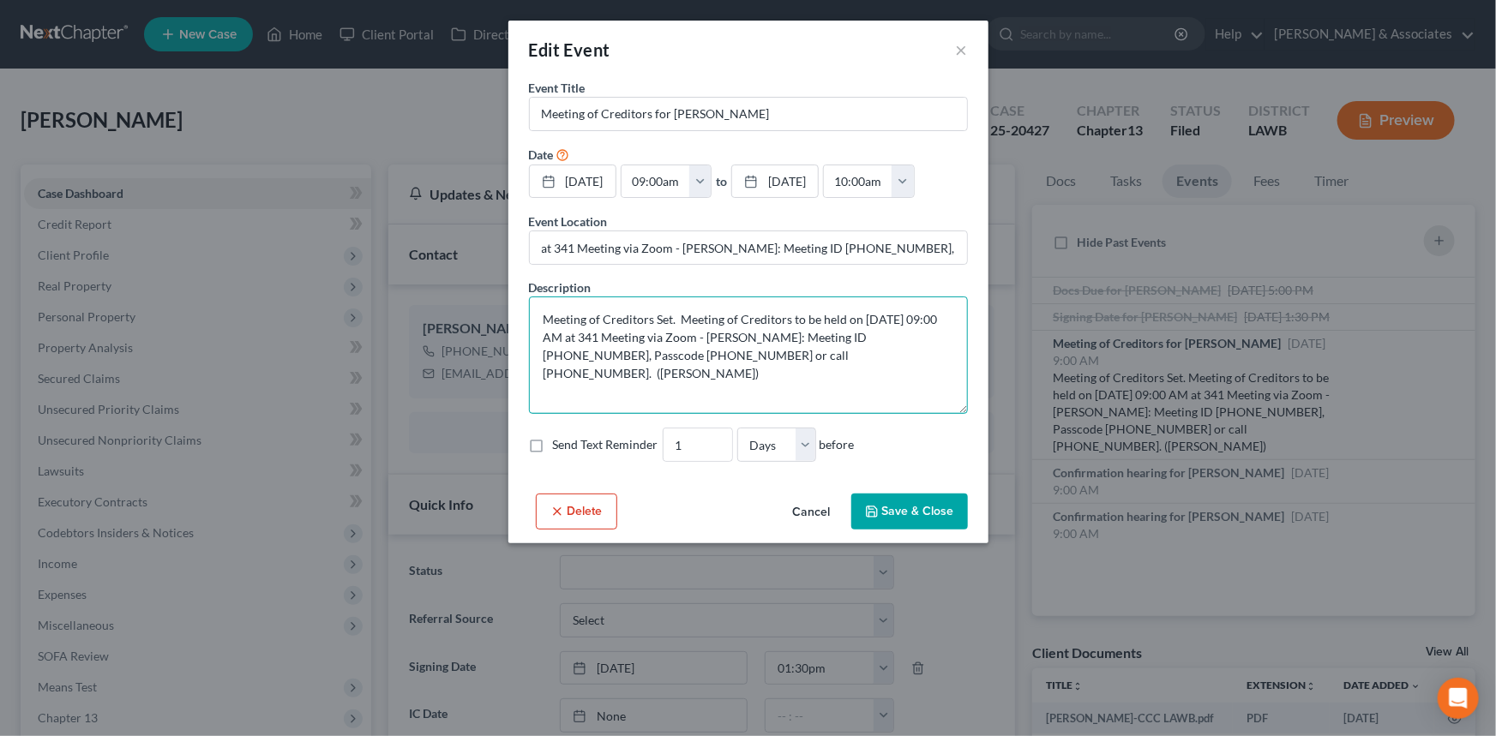
click at [867, 343] on textarea "Meeting of Creditors Set. Meeting of Creditors to be held on 10/9/2025 at 09:00…" at bounding box center [748, 355] width 439 height 117
drag, startPoint x: 540, startPoint y: 310, endPoint x: 662, endPoint y: 360, distance: 131.8
click at [662, 360] on textarea "Meeting of Creditors Set. Meeting of Creditors to be held on 10/9/2025 at 09:00…" at bounding box center [748, 355] width 439 height 117
click at [965, 51] on button "×" at bounding box center [962, 49] width 12 height 21
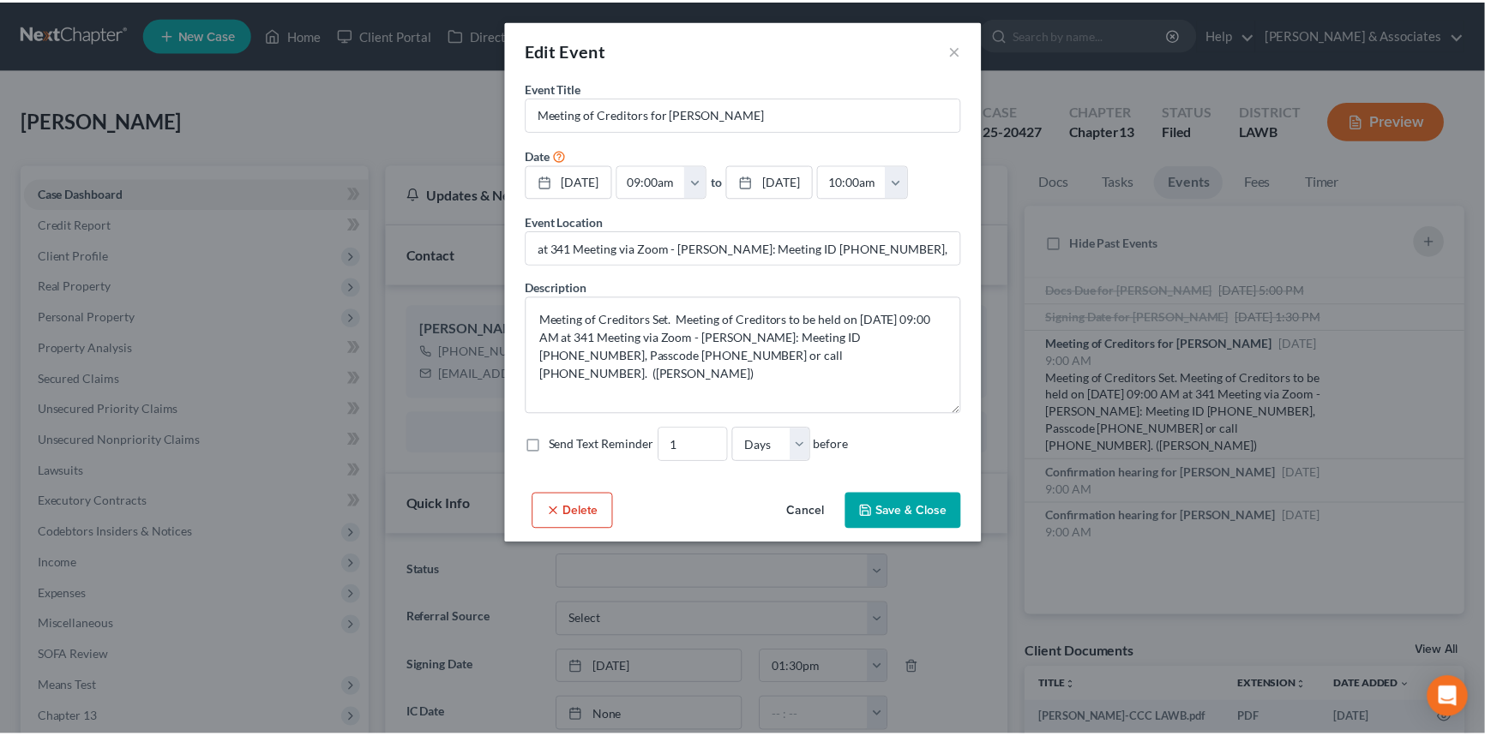
scroll to position [2050, 0]
